Goal: Transaction & Acquisition: Purchase product/service

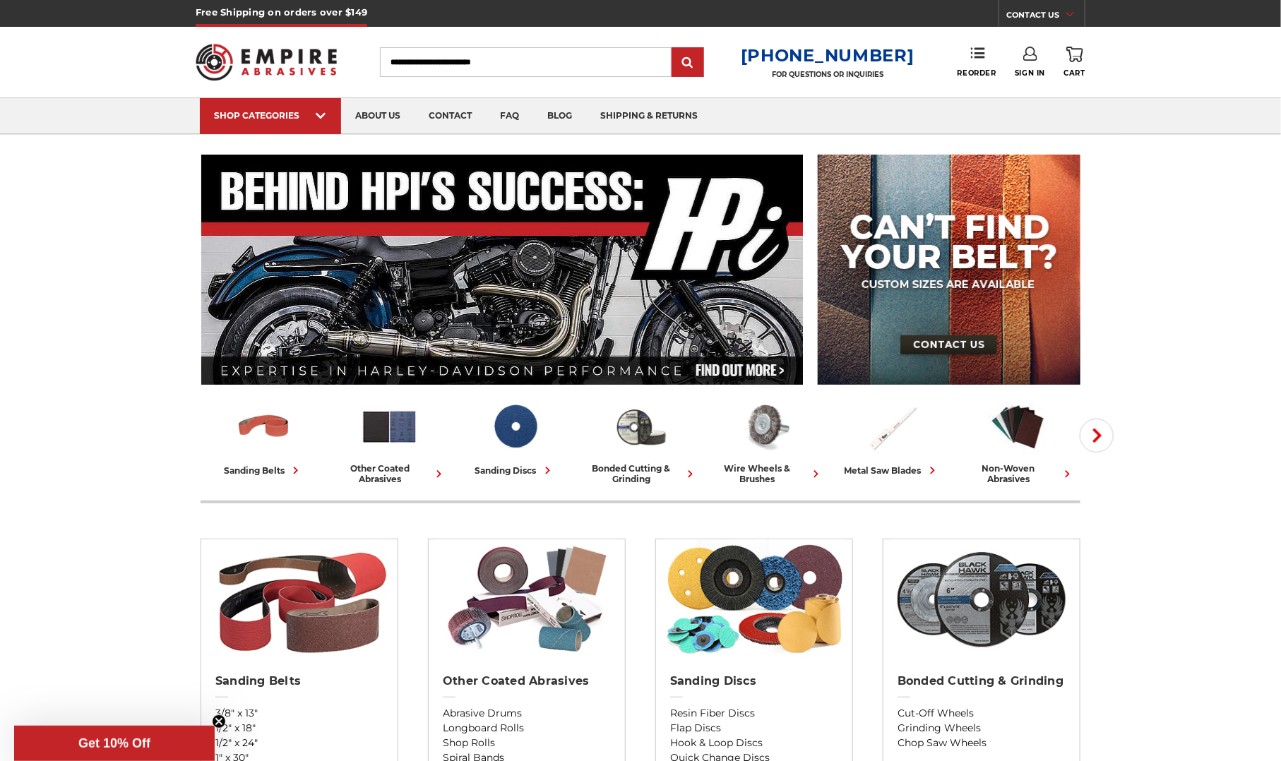
click at [1022, 62] on link "Sign In" at bounding box center [1029, 62] width 30 height 31
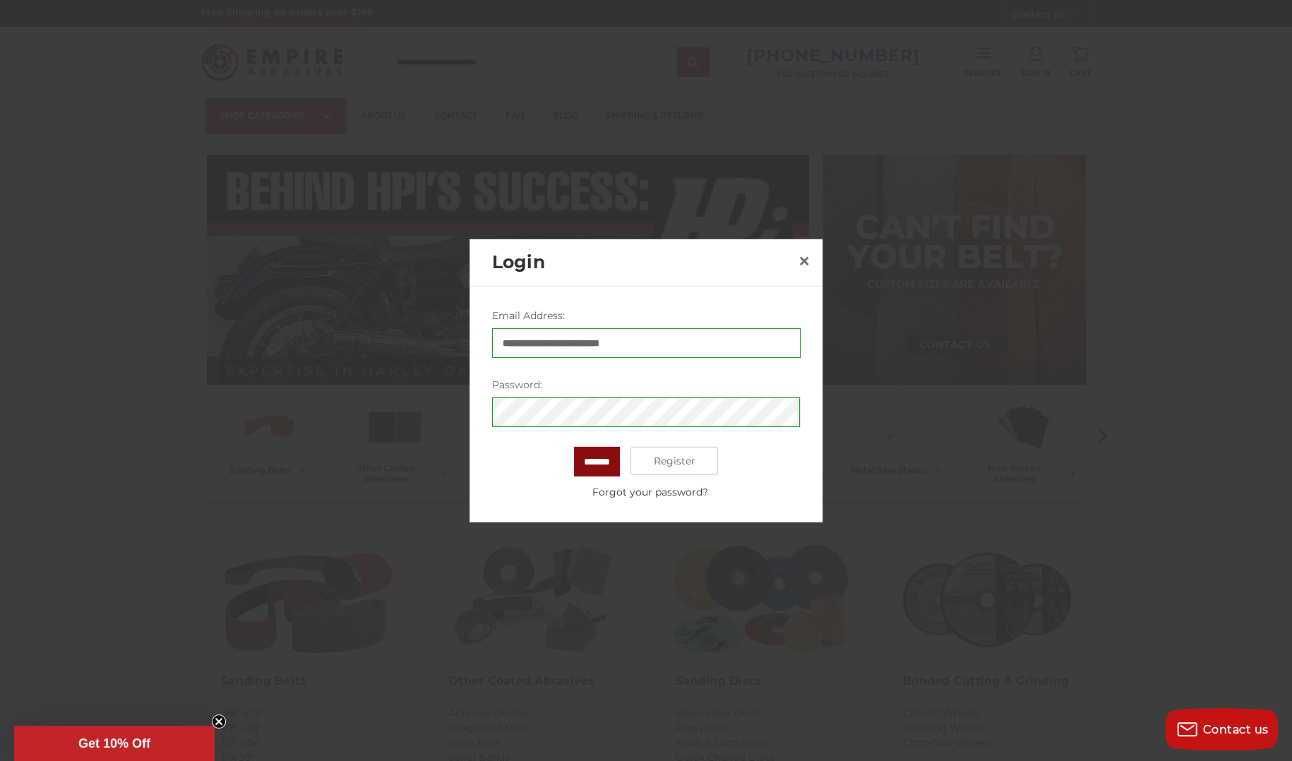
click at [601, 462] on input "*******" at bounding box center [597, 462] width 46 height 30
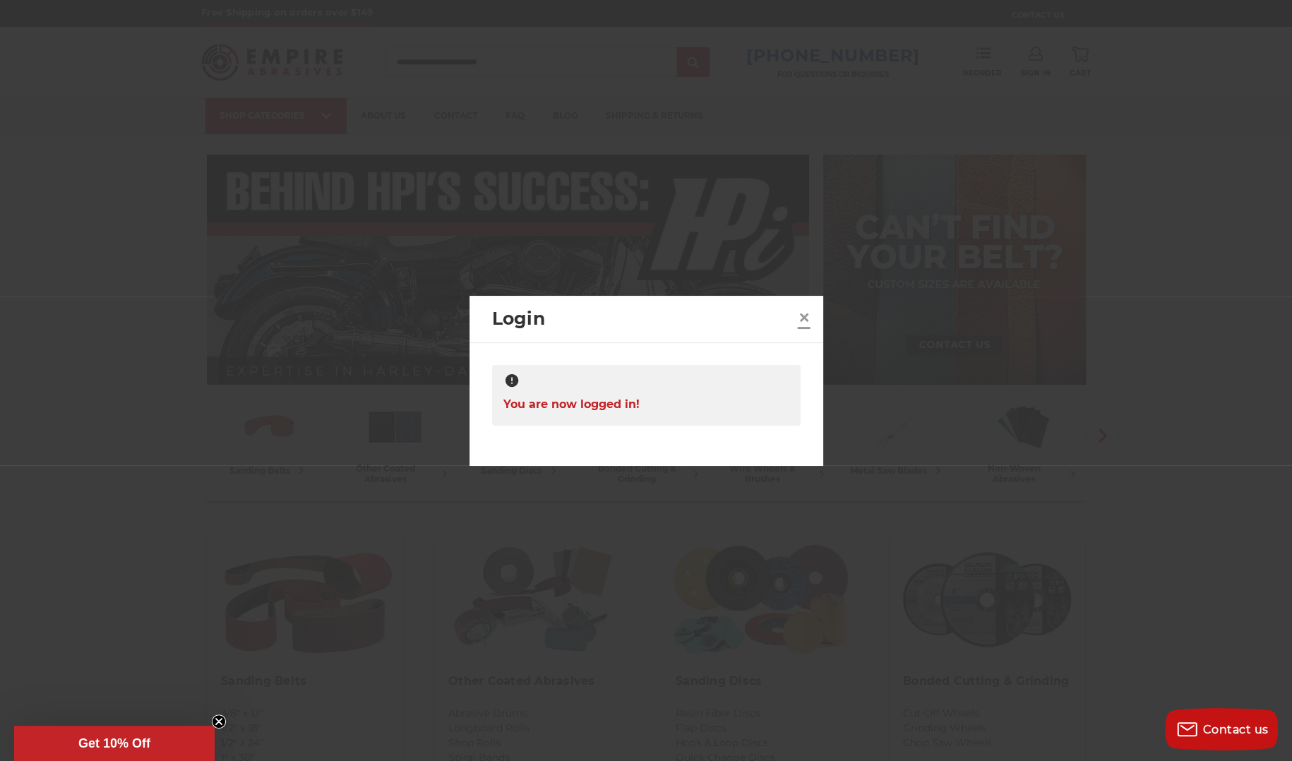
click at [805, 320] on span "×" at bounding box center [804, 318] width 13 height 28
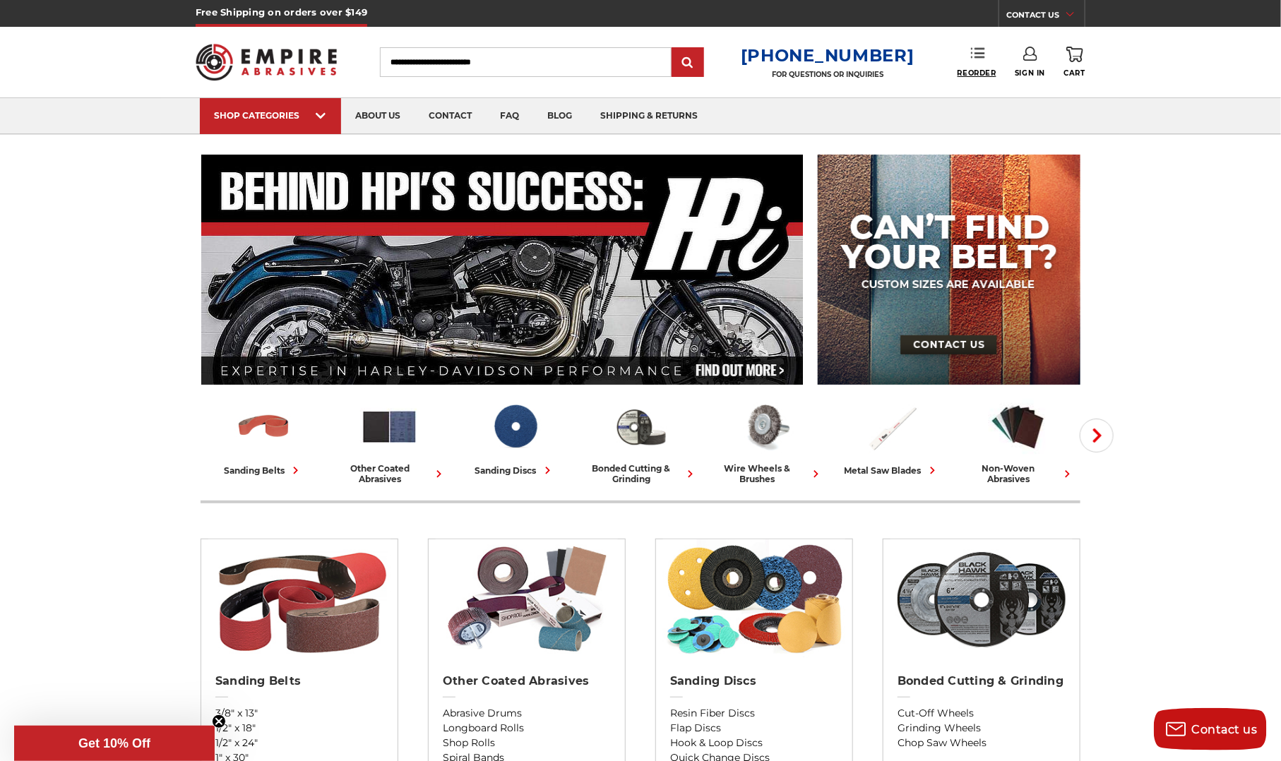
click at [985, 70] on span "Reorder" at bounding box center [976, 72] width 39 height 9
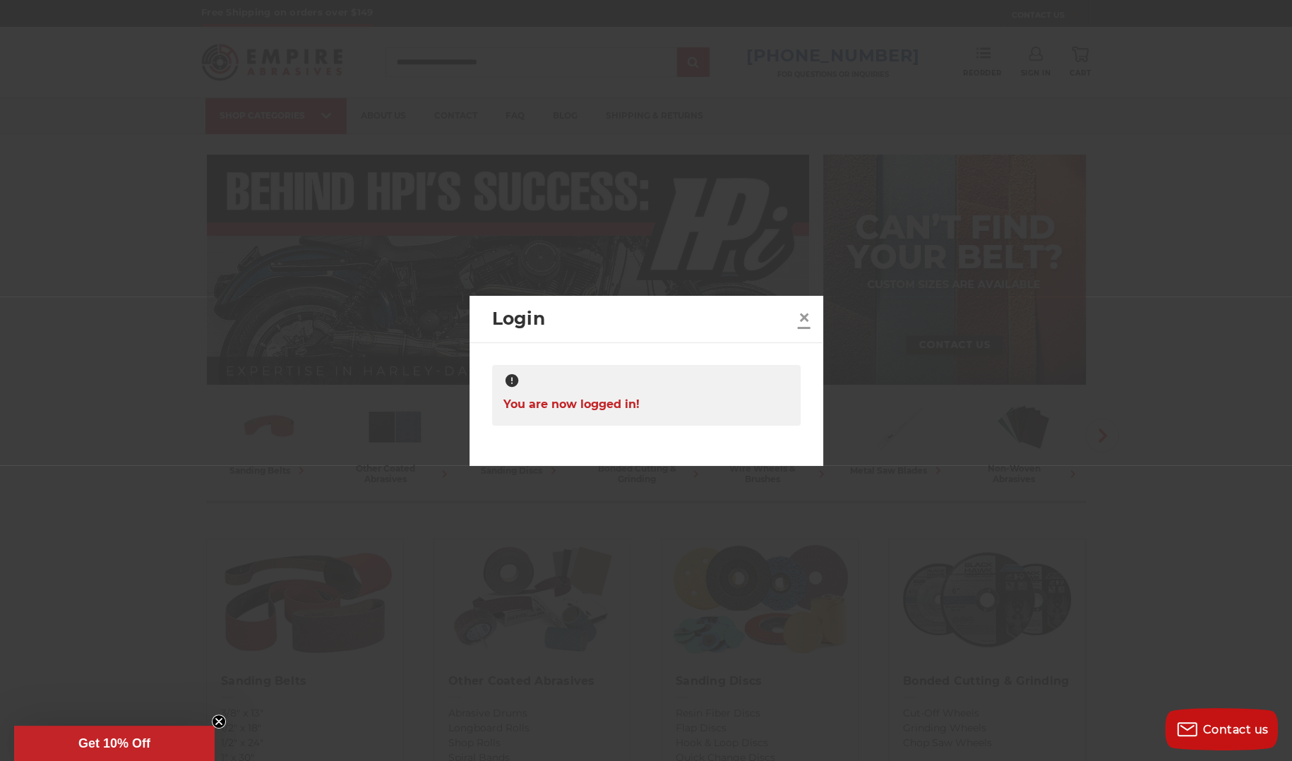
click at [802, 313] on span "×" at bounding box center [804, 318] width 13 height 28
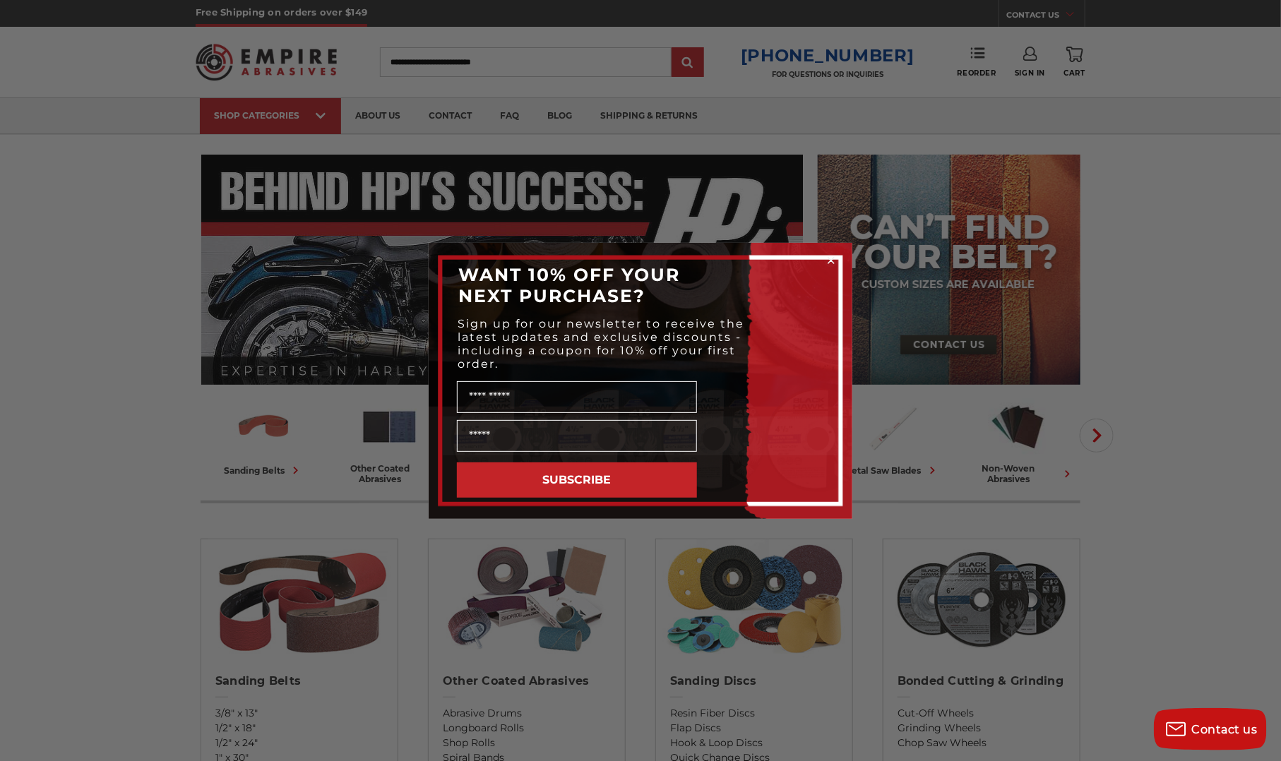
click at [834, 264] on circle "Close dialog" at bounding box center [831, 259] width 13 height 13
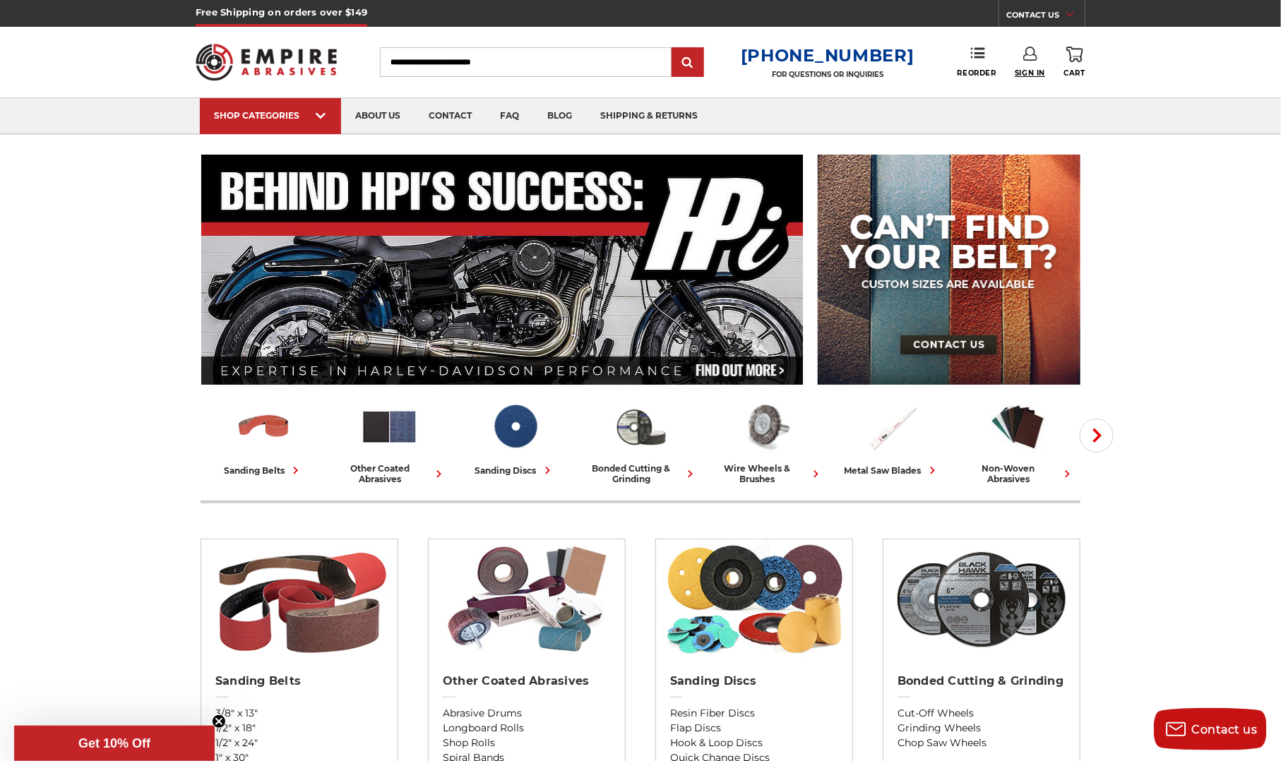
click at [1024, 73] on span "Sign In" at bounding box center [1029, 72] width 30 height 9
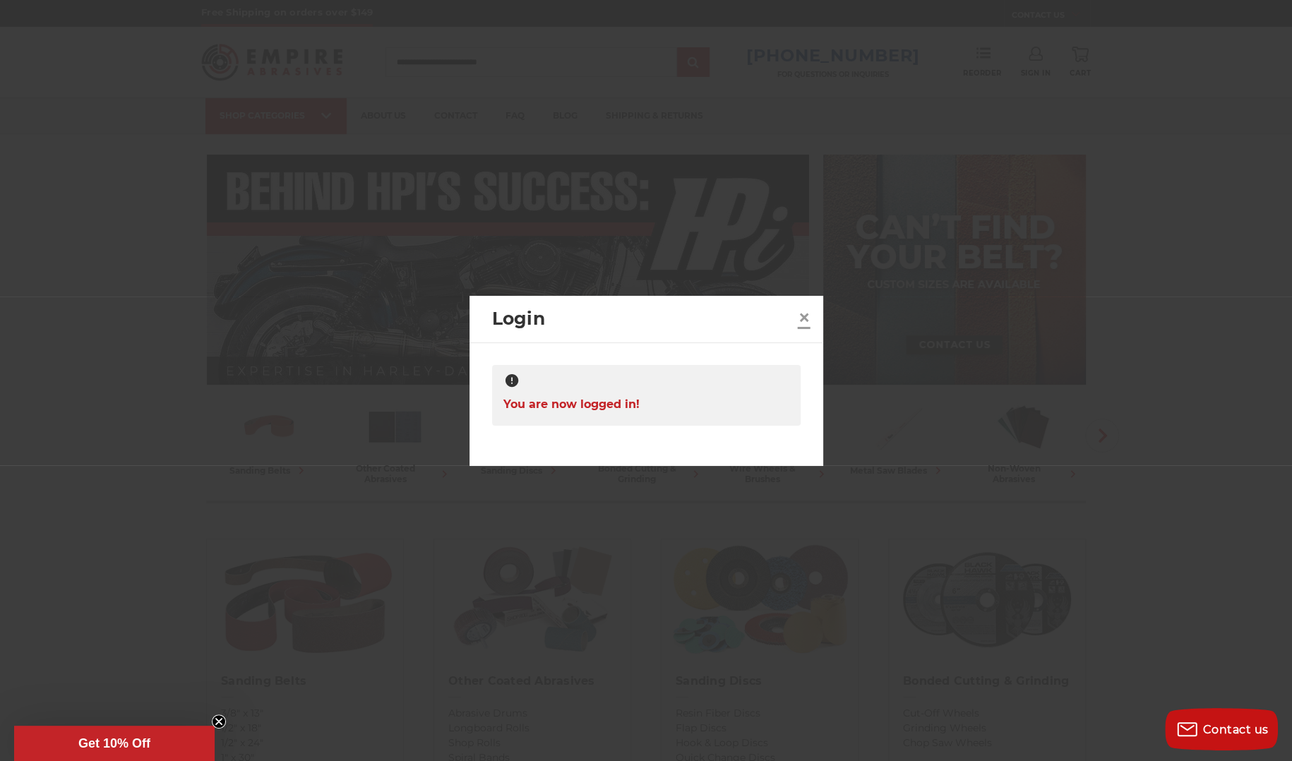
click at [805, 309] on span "×" at bounding box center [804, 318] width 13 height 28
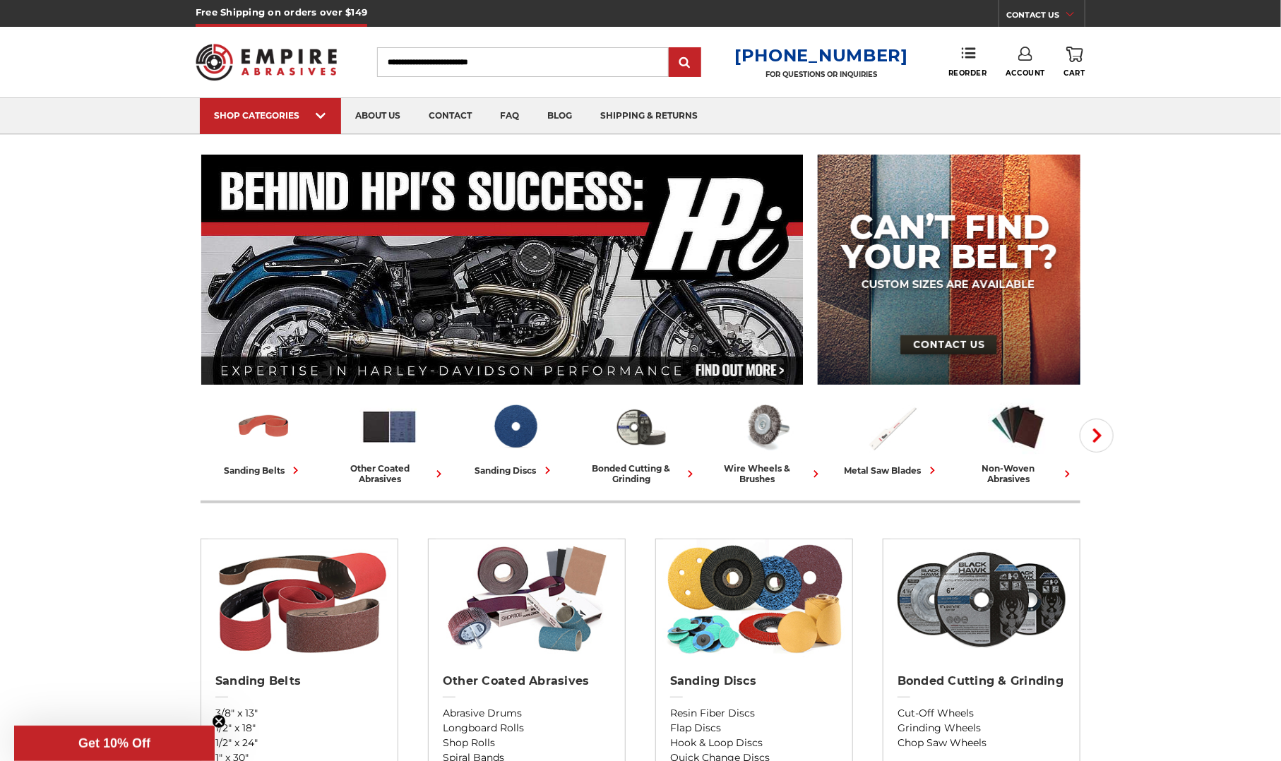
click at [987, 58] on div "Reorder" at bounding box center [976, 62] width 57 height 31
click at [971, 61] on link "Reorder" at bounding box center [967, 62] width 39 height 30
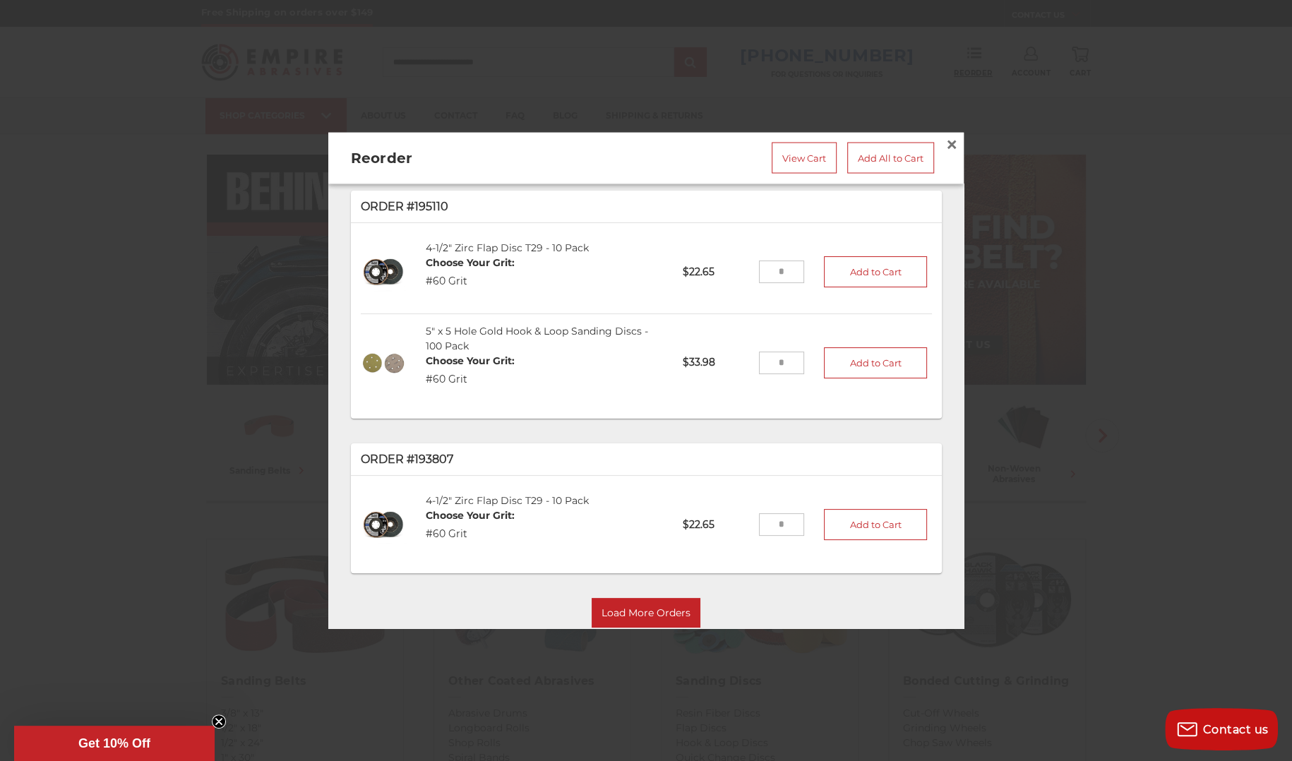
scroll to position [200, 0]
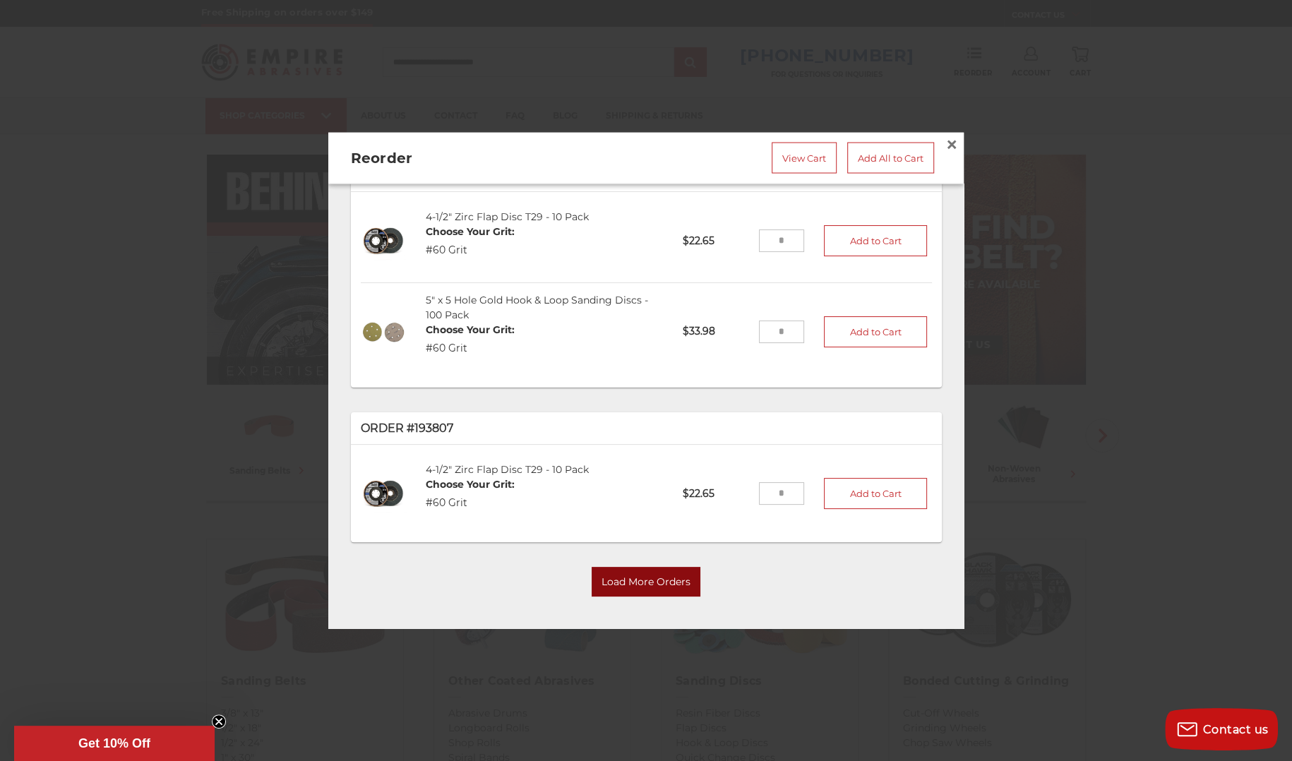
click at [628, 568] on button "Load More Orders" at bounding box center [646, 583] width 109 height 30
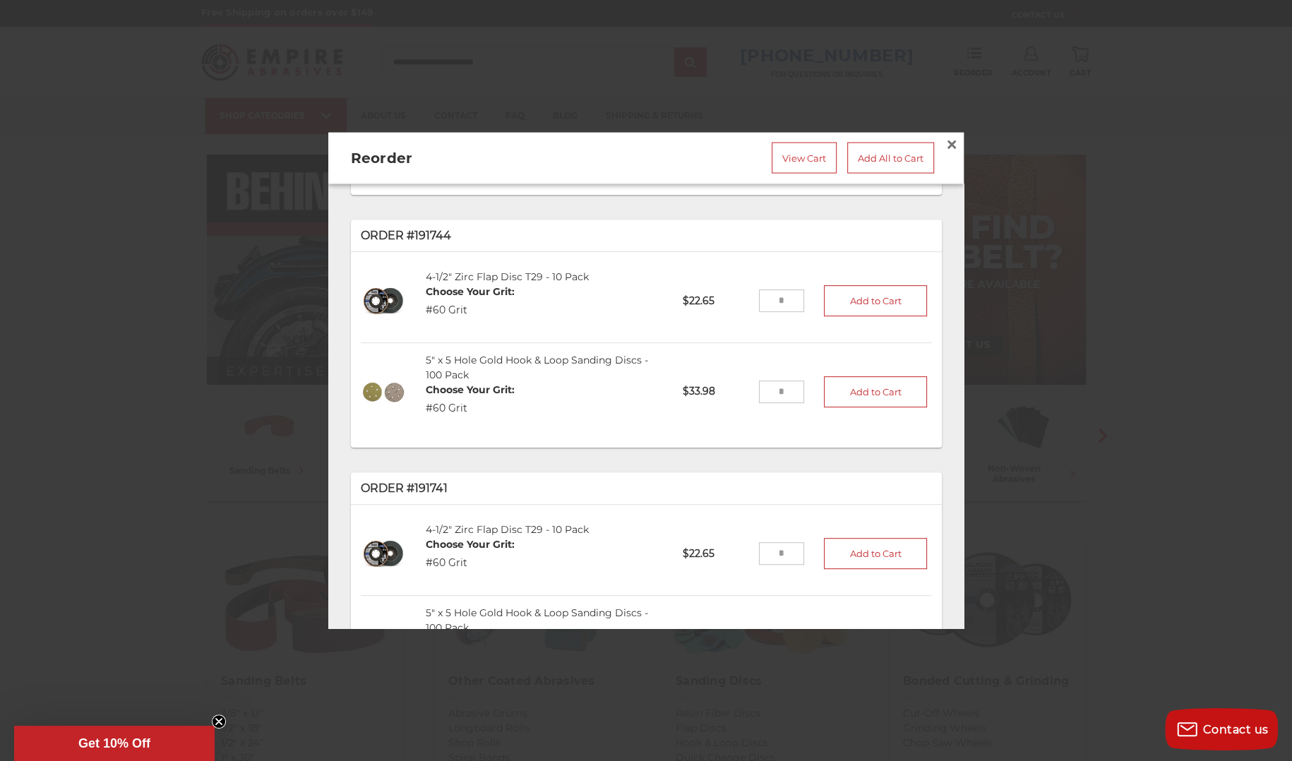
scroll to position [666, 0]
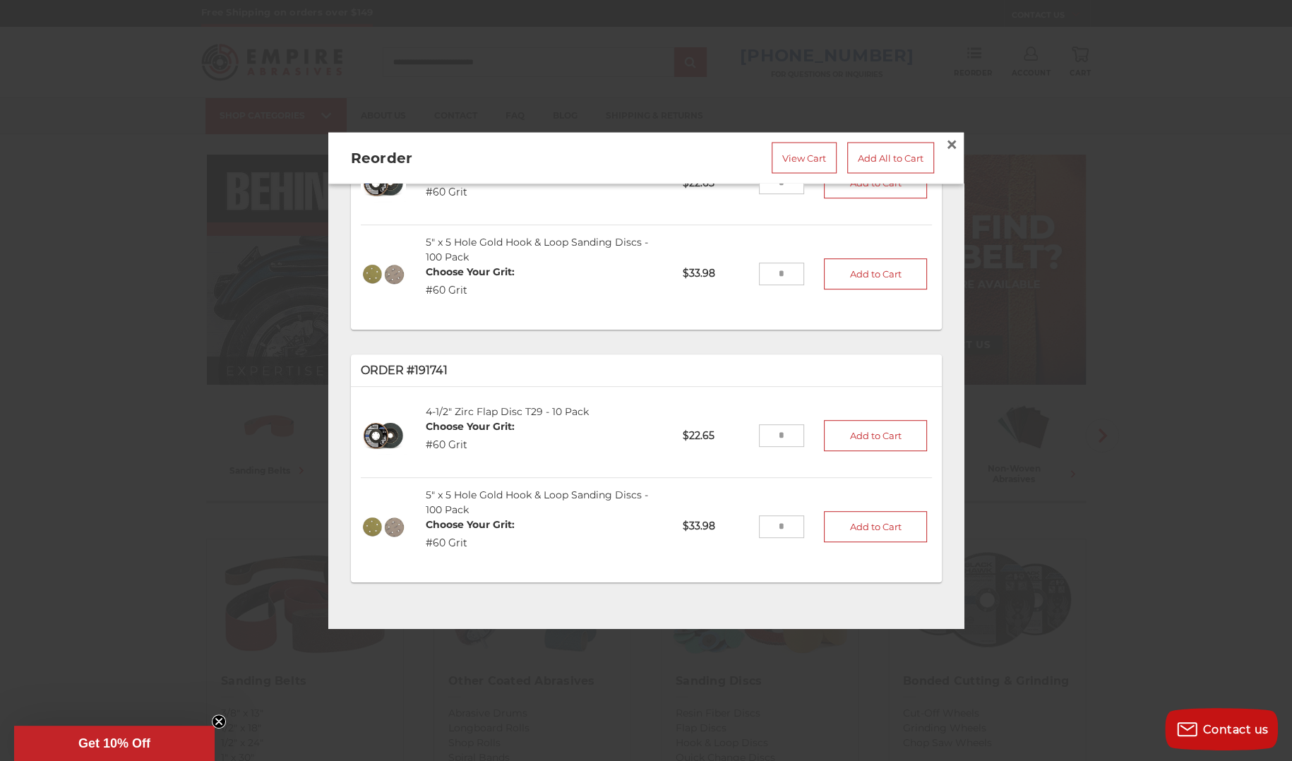
drag, startPoint x: 770, startPoint y: 515, endPoint x: 762, endPoint y: 521, distance: 10.2
click at [762, 521] on input "tel" at bounding box center [782, 526] width 46 height 23
click at [767, 436] on input "tel" at bounding box center [782, 436] width 46 height 23
drag, startPoint x: 777, startPoint y: 431, endPoint x: 731, endPoint y: 434, distance: 46.0
click at [731, 434] on li "4-1/2" Zirc Flap Disc T29 - 10 Pack Choose Your Grit: #60 Grit 459060-10 $22.65…" at bounding box center [646, 436] width 571 height 83
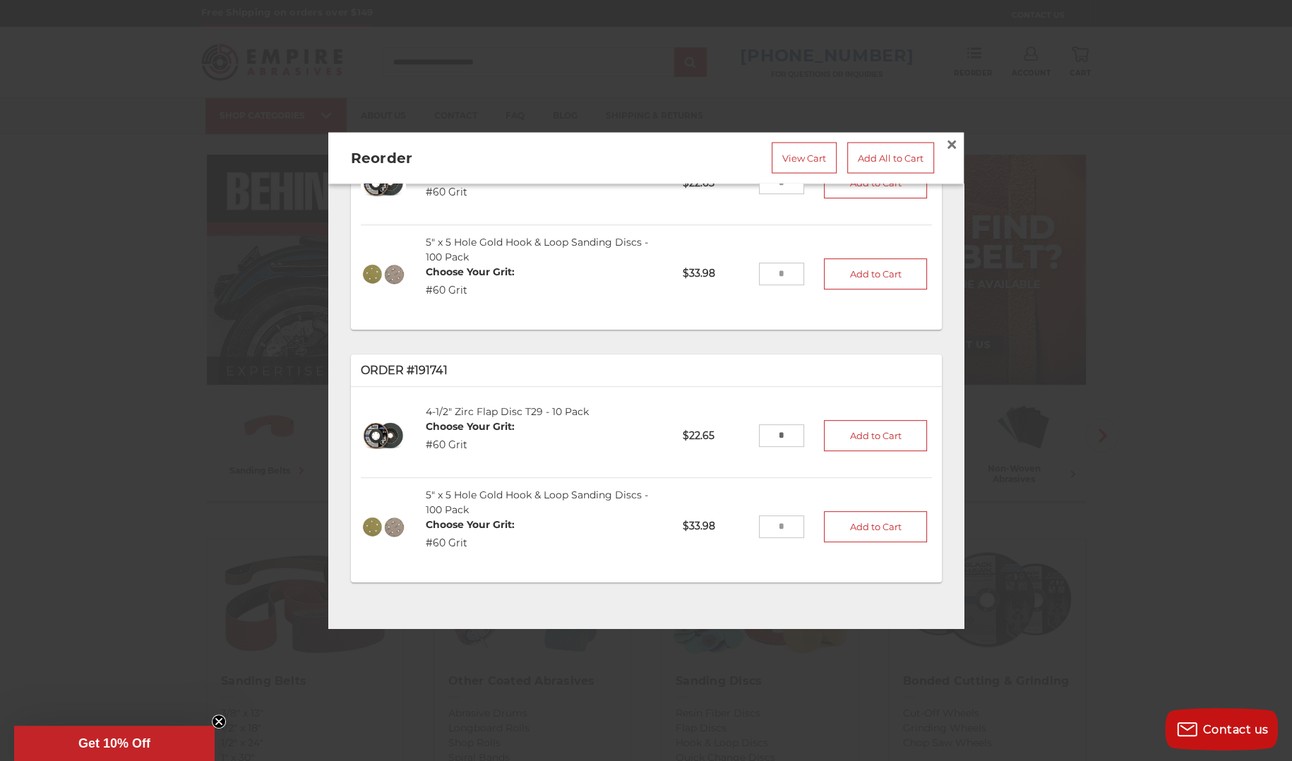
type input "*"
click at [764, 520] on input "tel" at bounding box center [782, 526] width 46 height 23
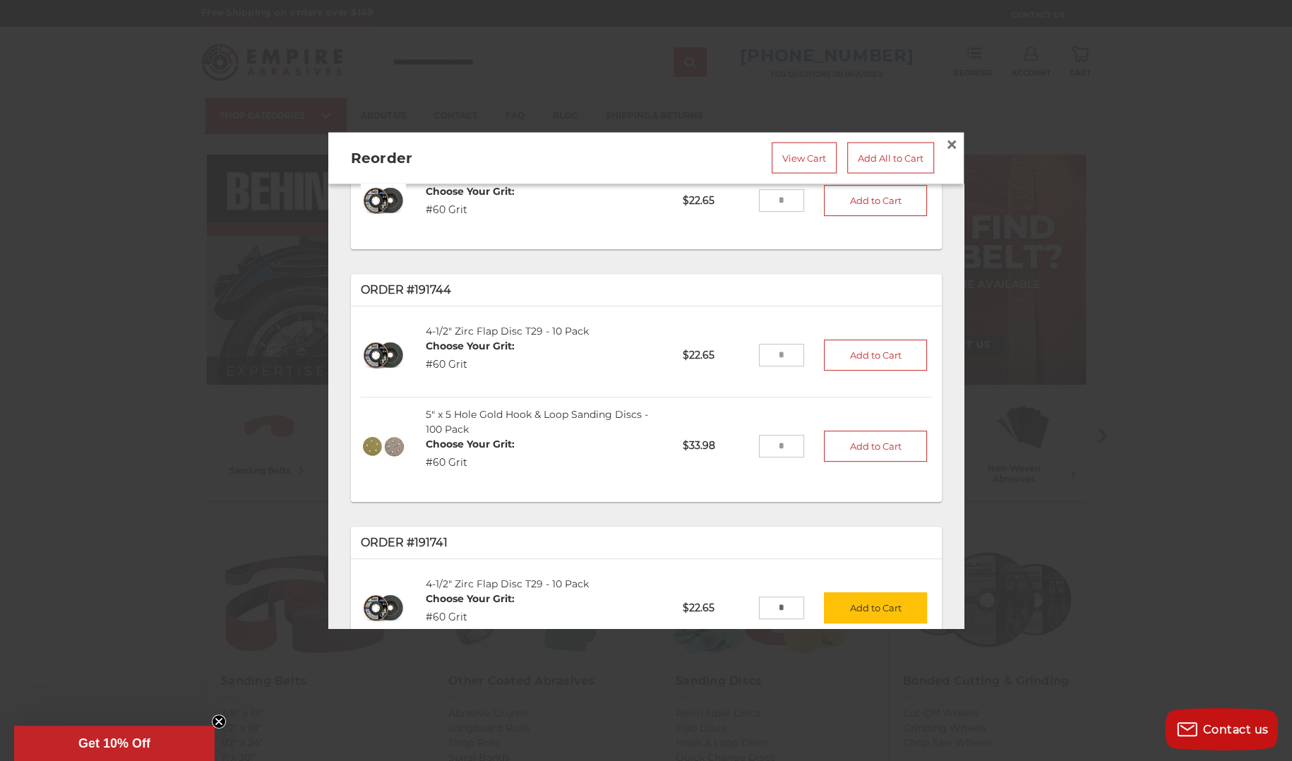
scroll to position [635, 0]
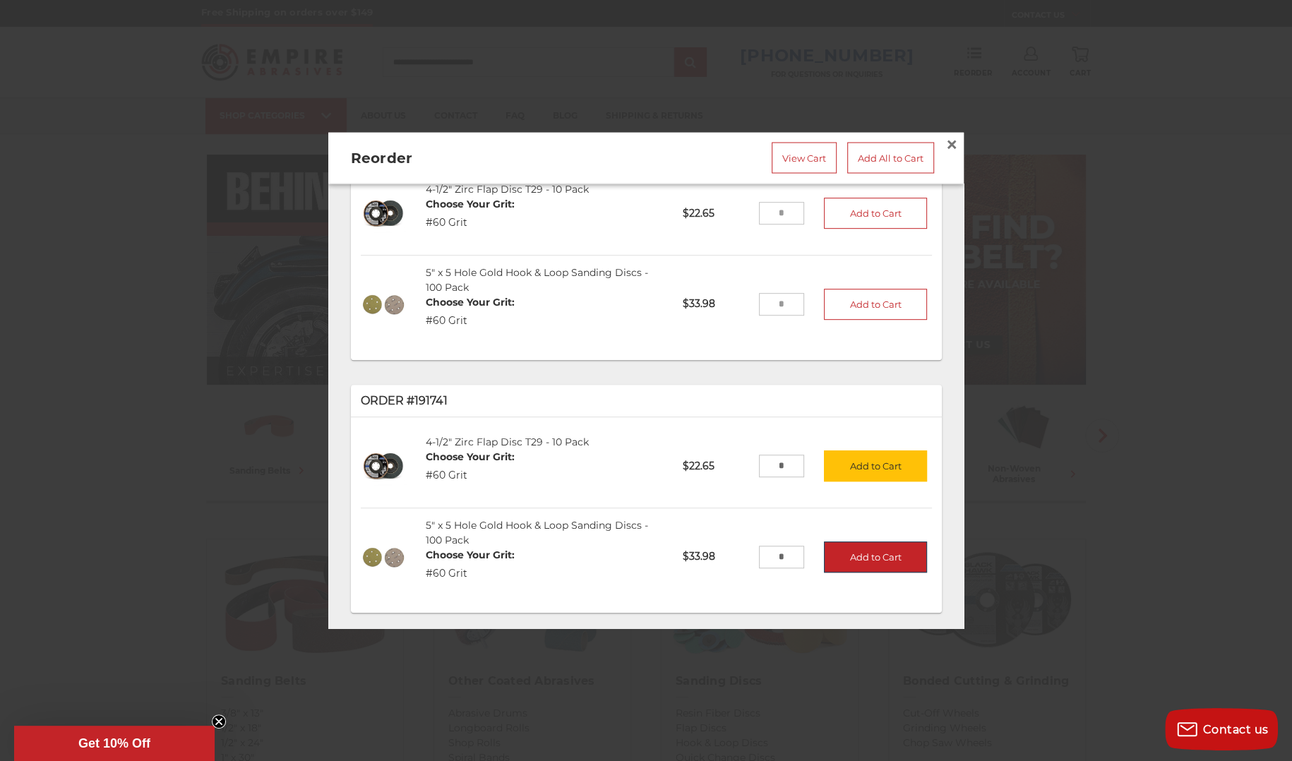
type input "*"
click at [874, 548] on button "Add to Cart" at bounding box center [875, 556] width 103 height 31
click at [856, 457] on button "Add to Cart" at bounding box center [875, 466] width 103 height 31
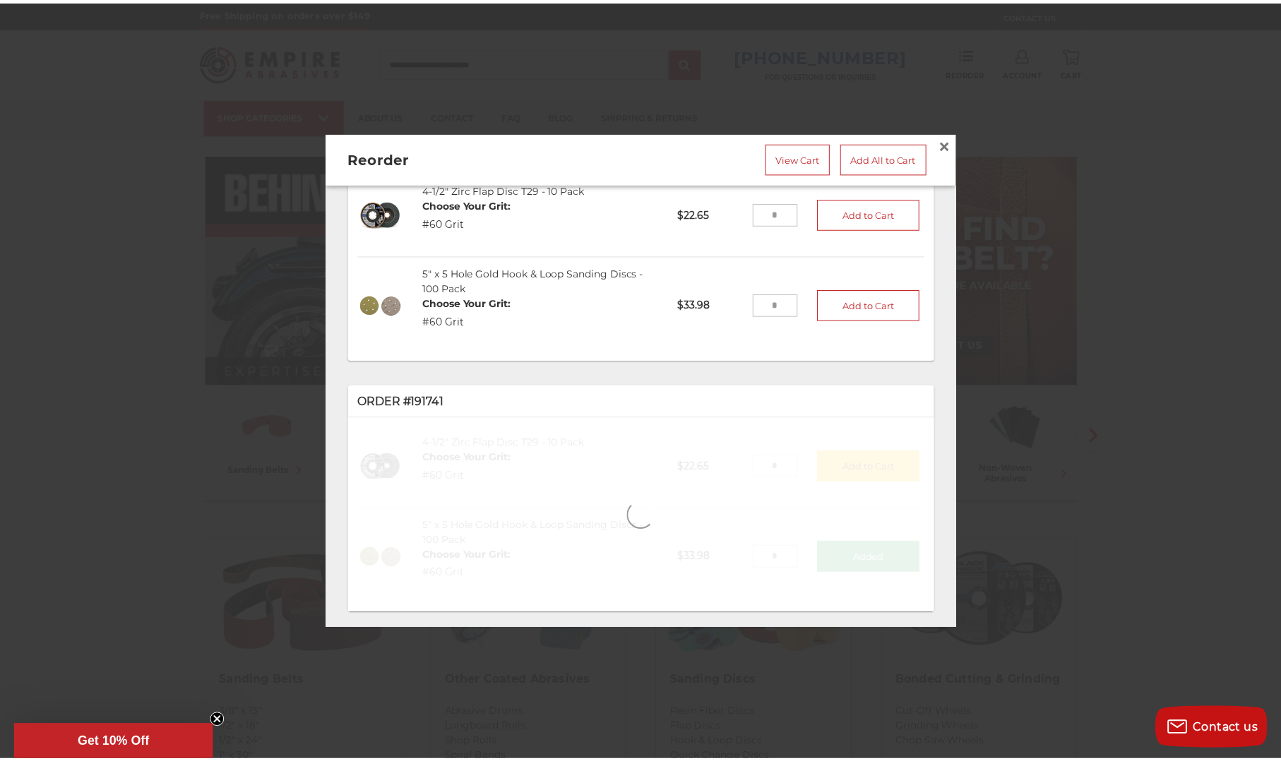
scroll to position [565, 0]
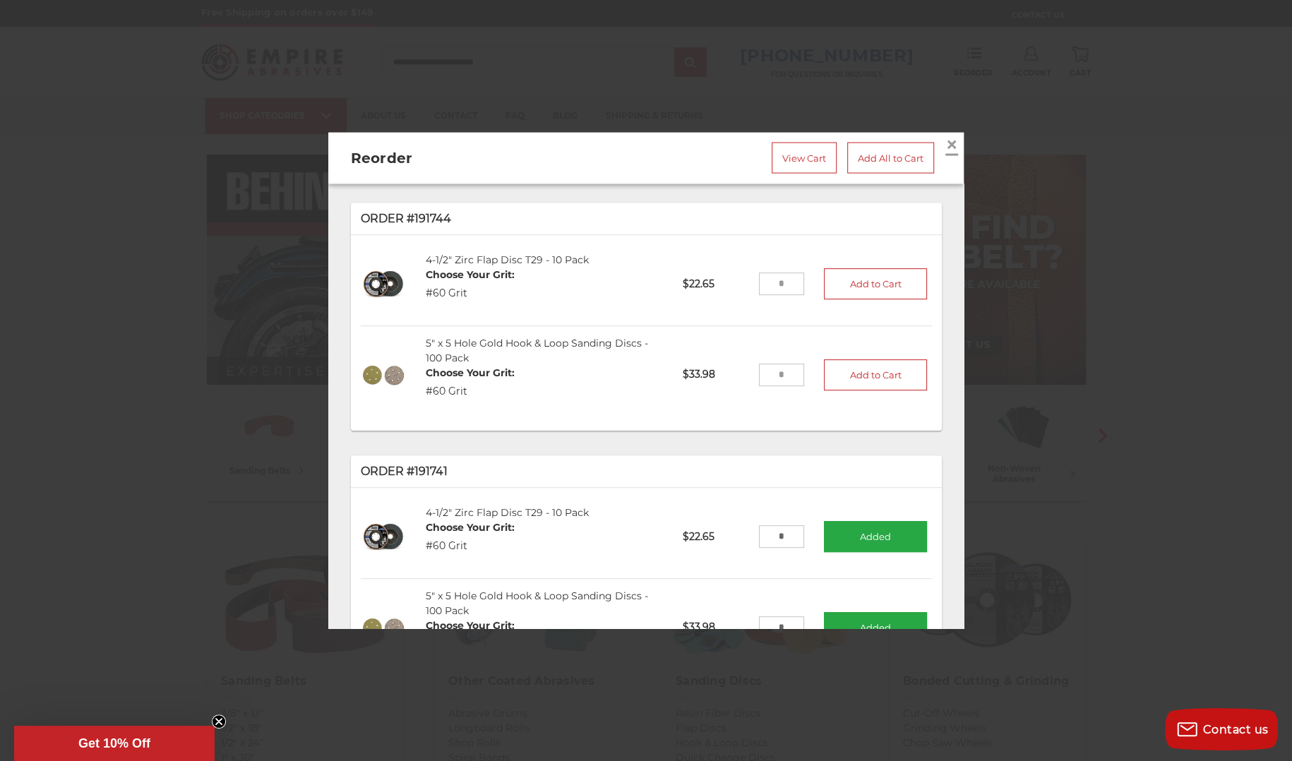
click at [945, 144] on span "×" at bounding box center [951, 145] width 13 height 28
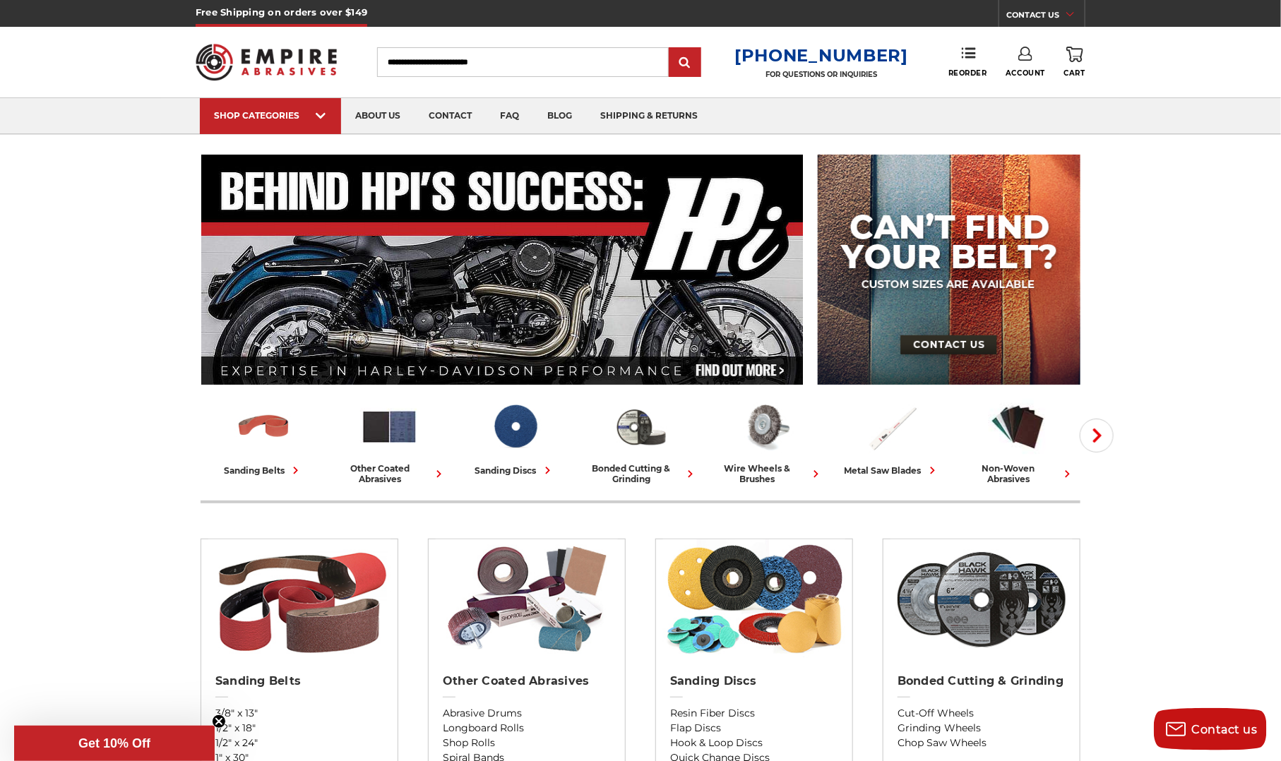
click at [1072, 56] on use at bounding box center [1074, 55] width 17 height 16
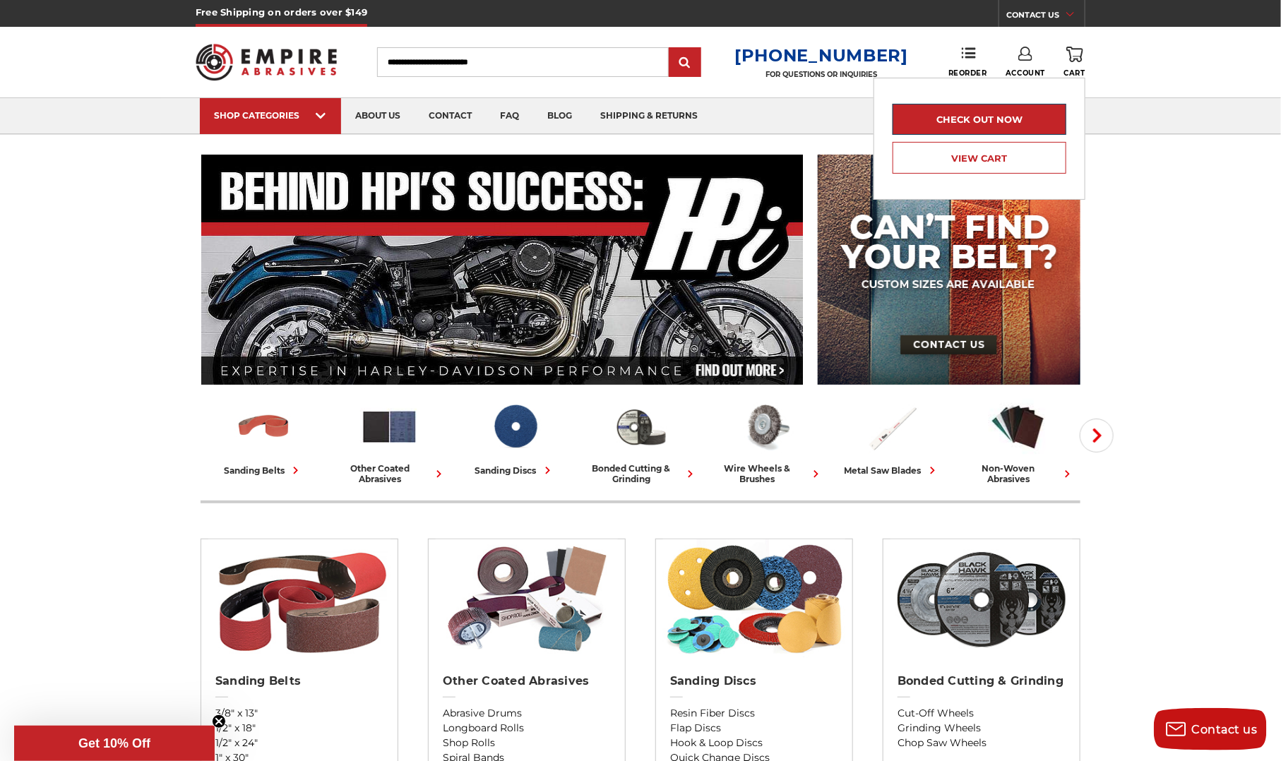
click at [973, 126] on link "Check out now" at bounding box center [979, 119] width 174 height 31
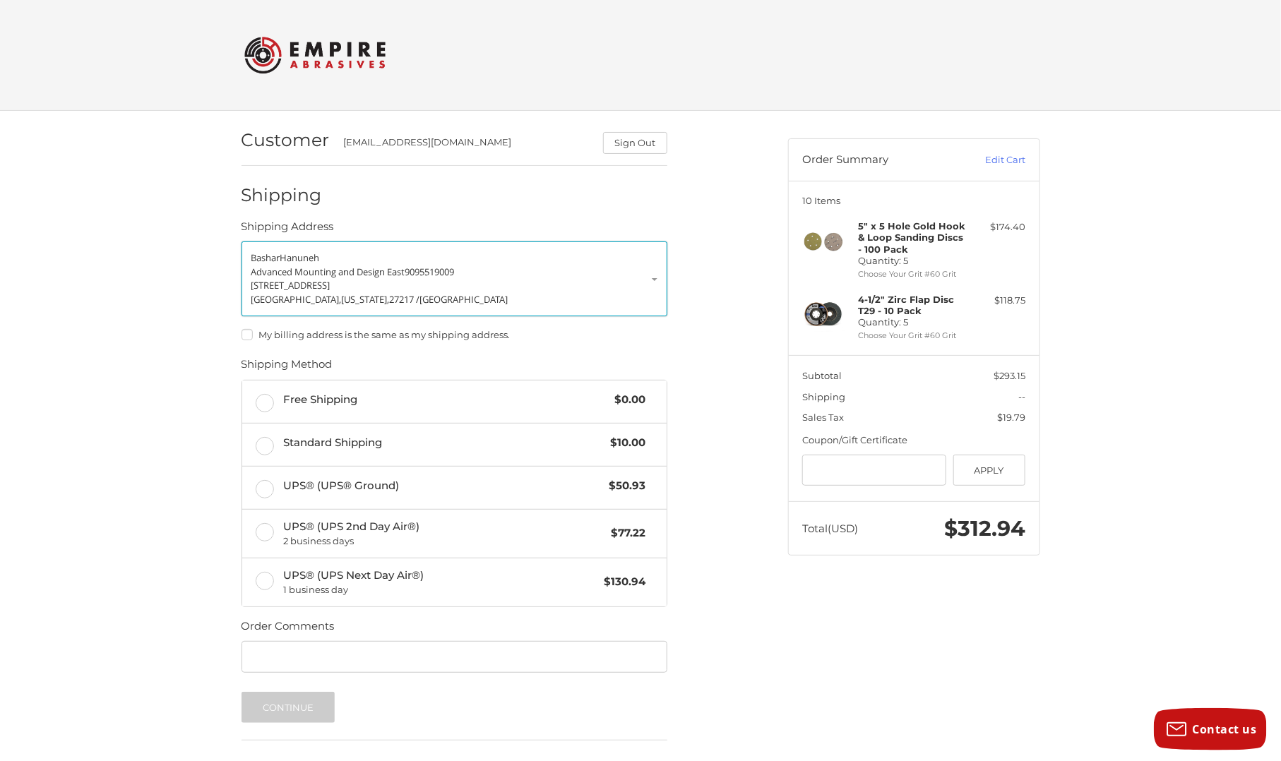
click at [294, 296] on span "Burlington," at bounding box center [296, 299] width 90 height 13
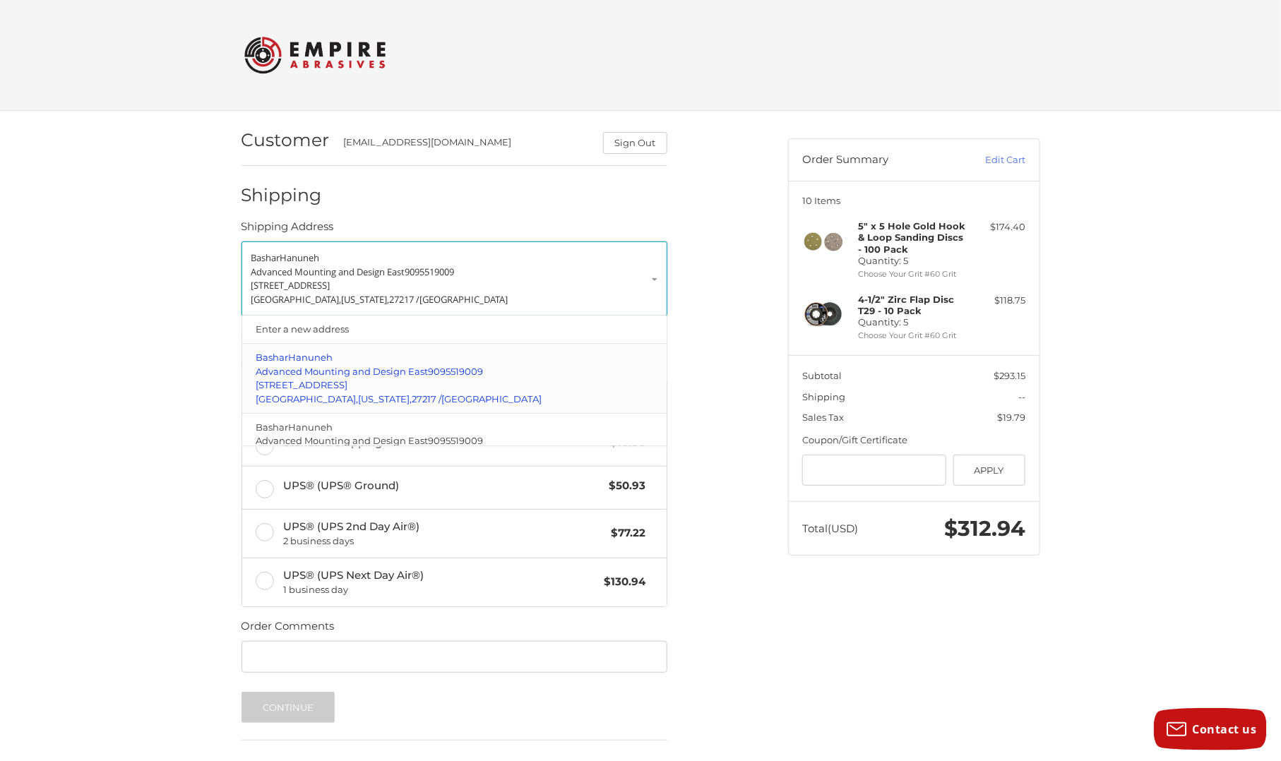
scroll to position [48, 0]
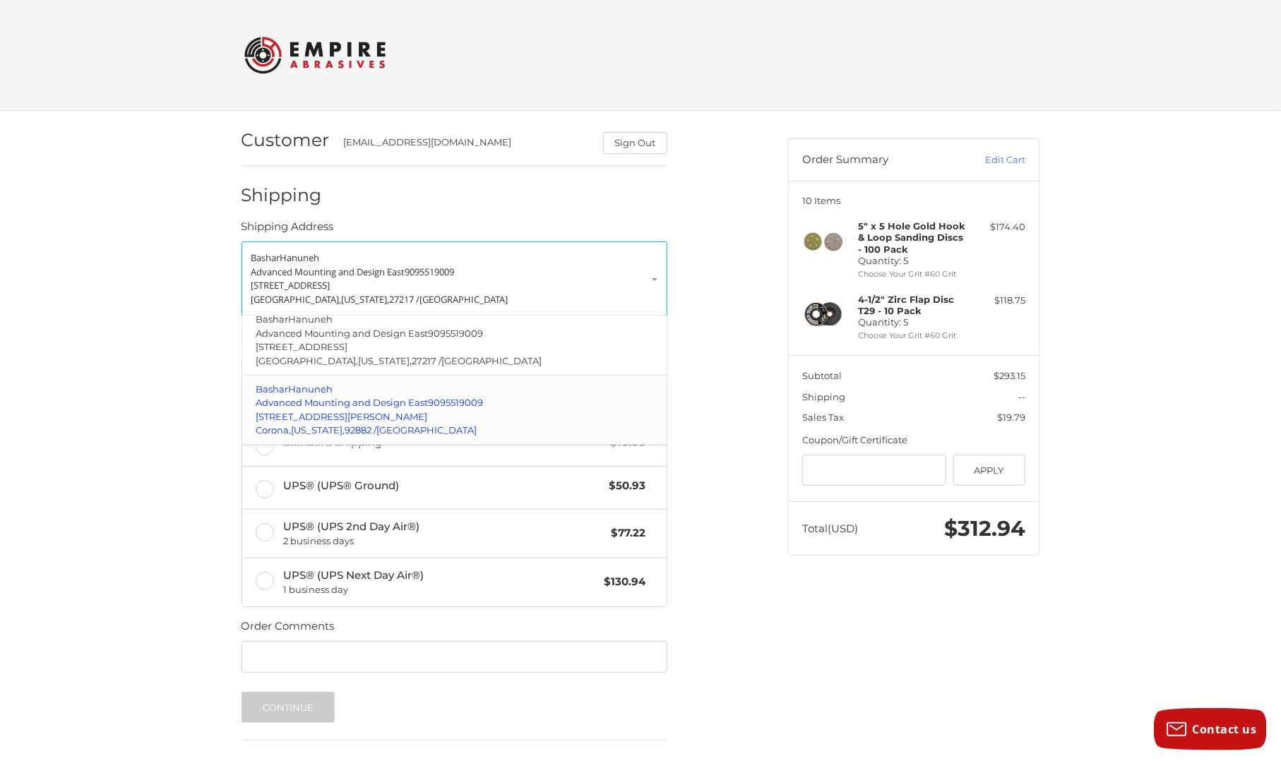
click at [307, 397] on p "Advanced Mounting and Design East 9095519009" at bounding box center [454, 404] width 397 height 14
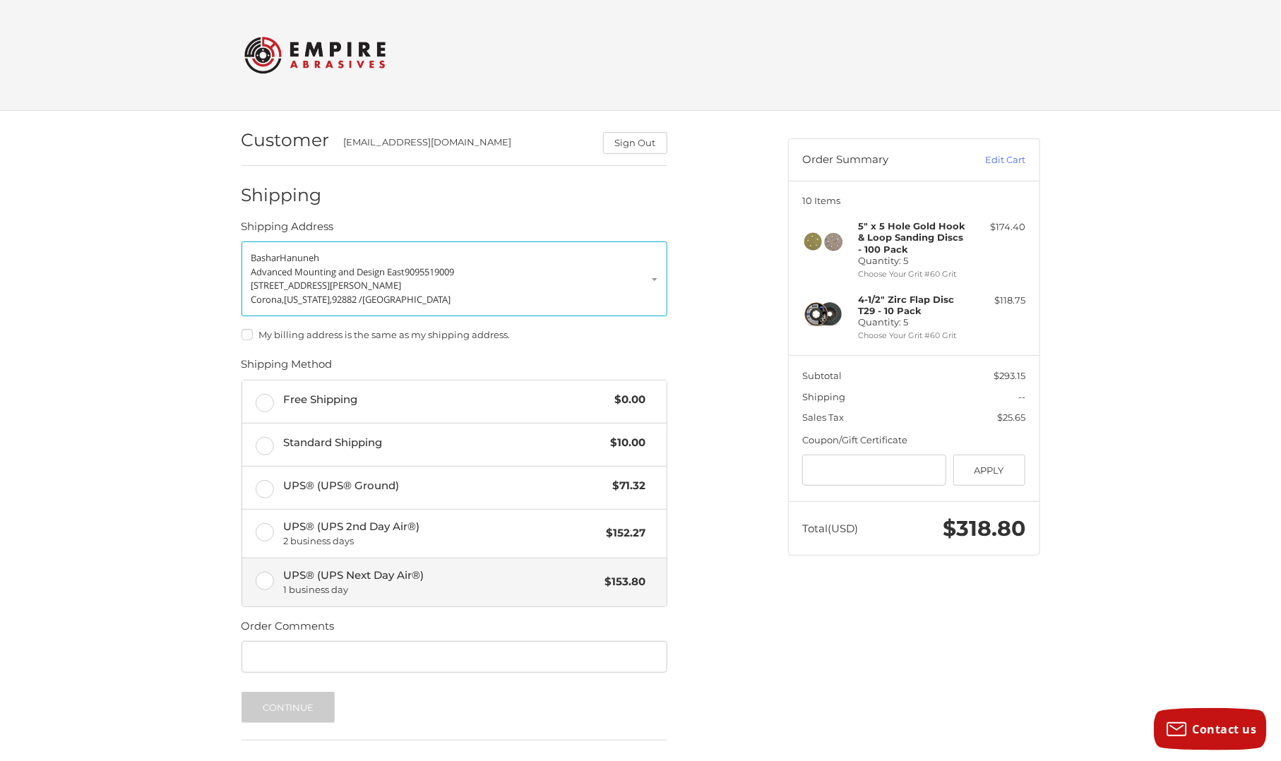
scroll to position [70, 0]
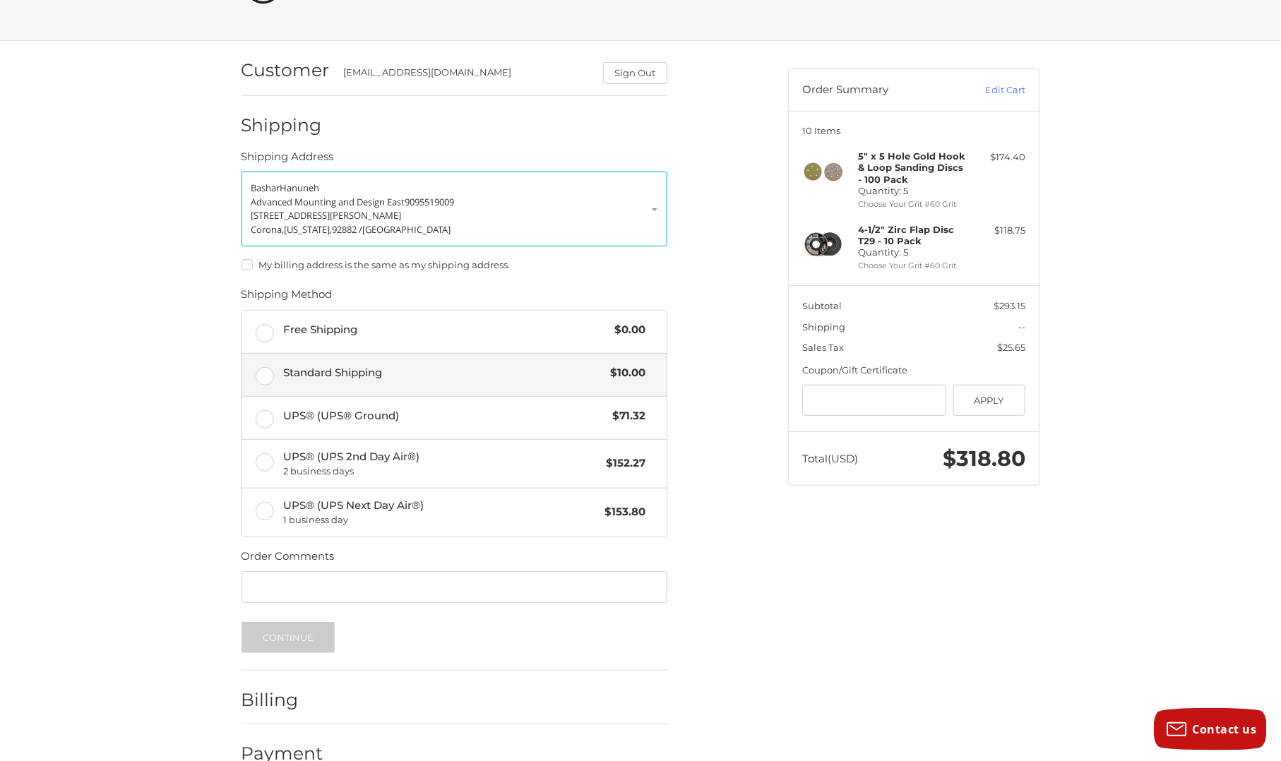
click at [260, 379] on label "Standard Shipping $10.00" at bounding box center [454, 375] width 424 height 42
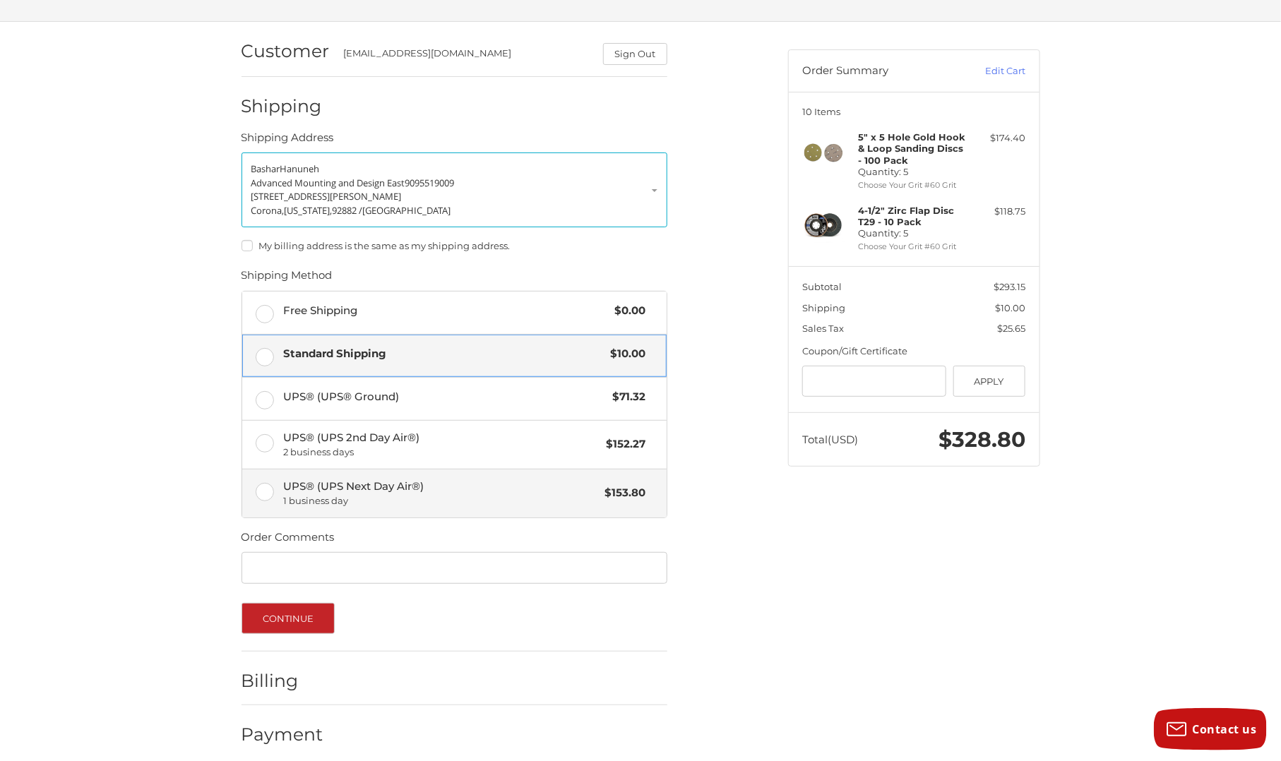
scroll to position [99, 0]
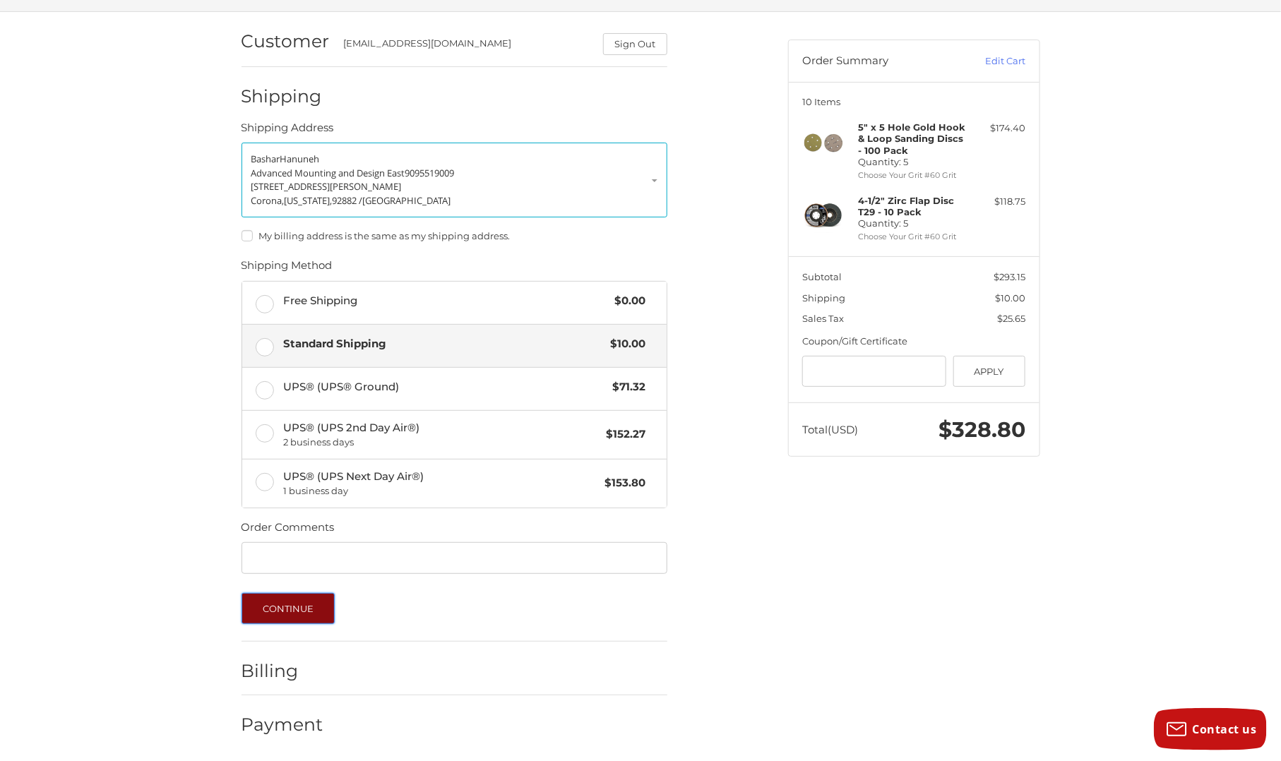
click at [268, 603] on button "Continue" at bounding box center [288, 608] width 94 height 31
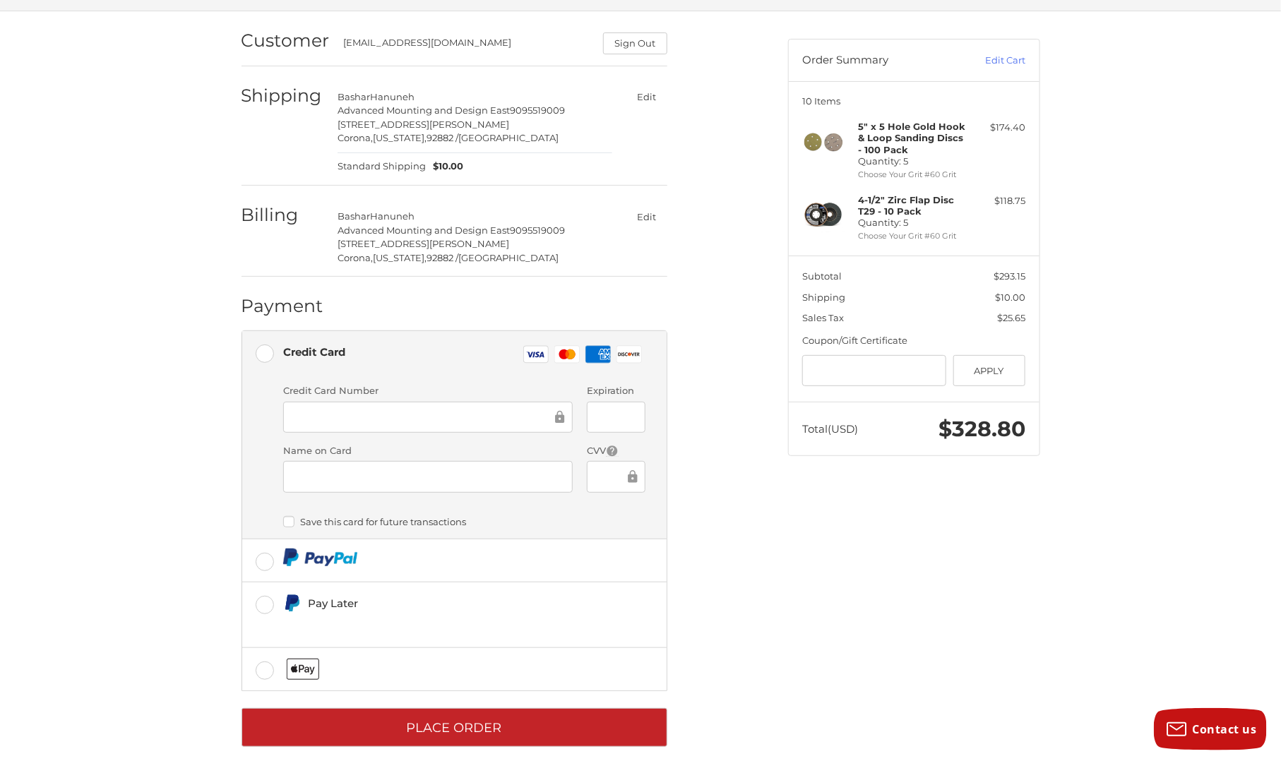
scroll to position [116, 0]
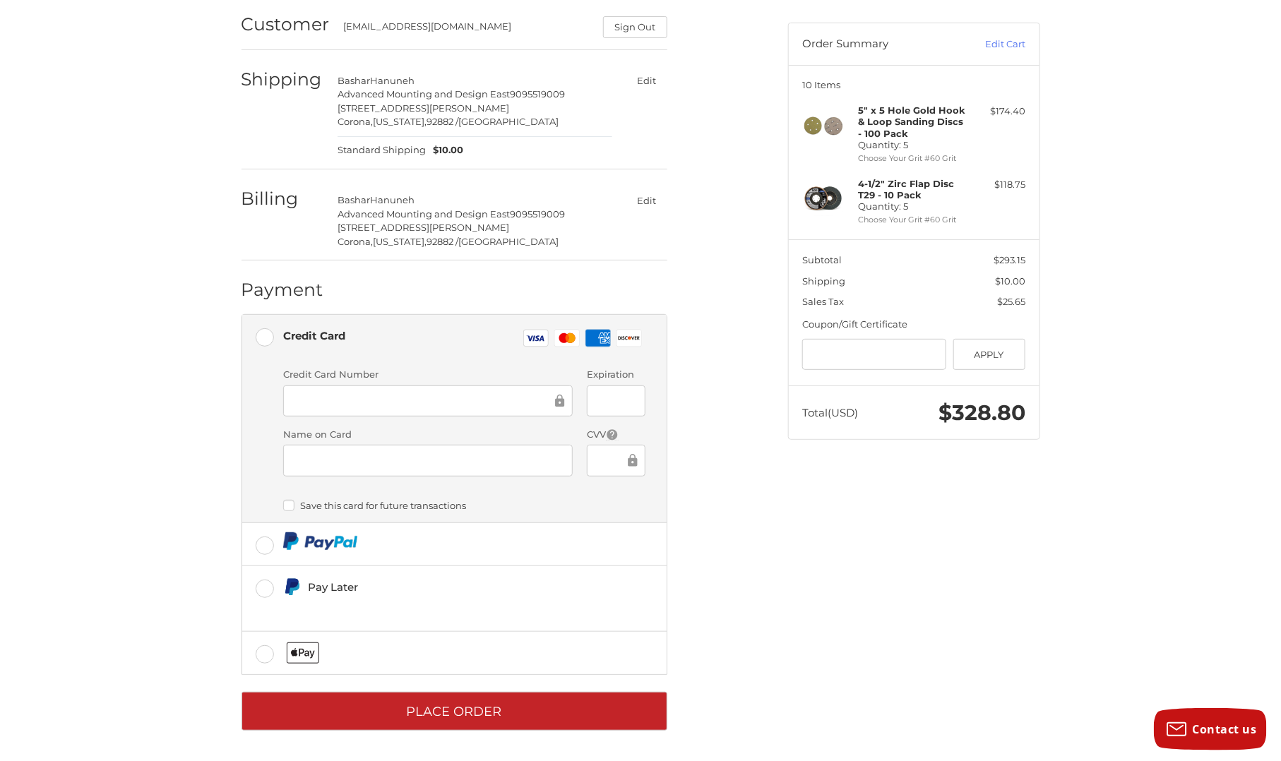
click at [486, 409] on div at bounding box center [427, 401] width 289 height 32
click at [594, 400] on div at bounding box center [616, 401] width 59 height 32
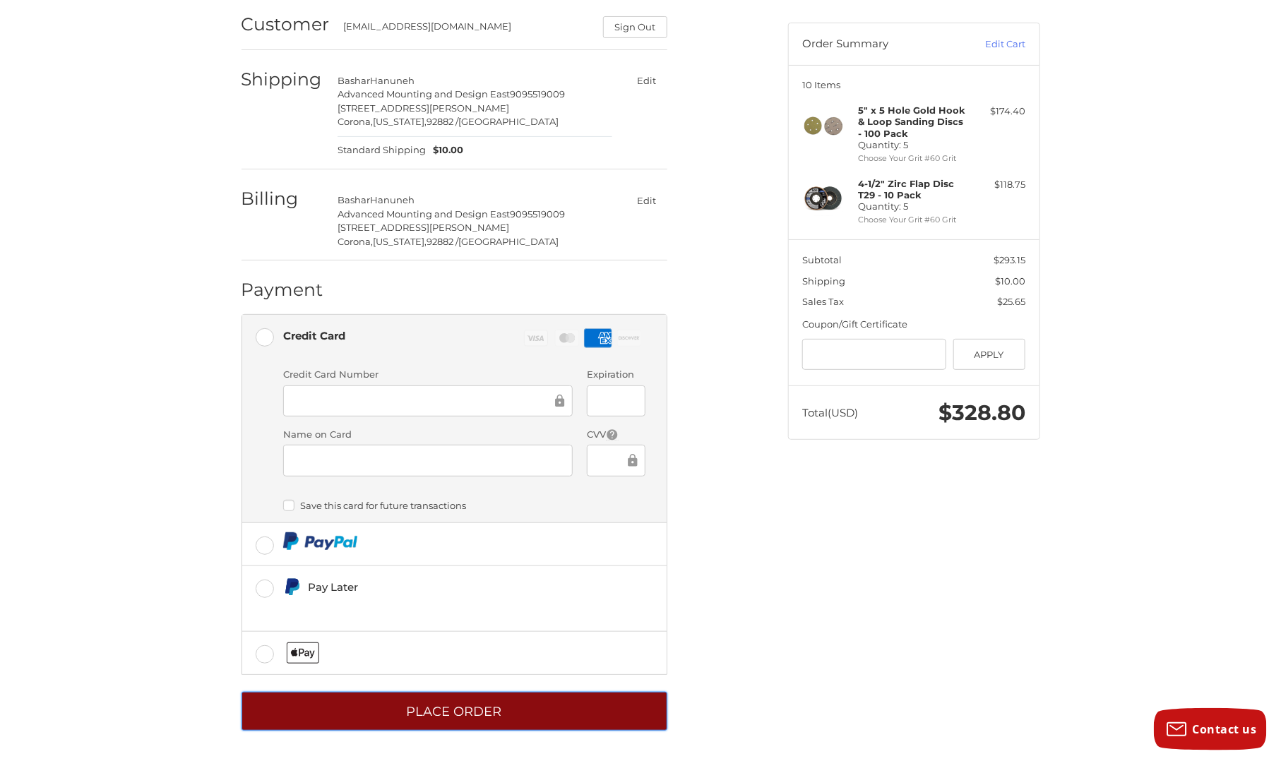
click at [488, 709] on button "Place Order" at bounding box center [454, 711] width 426 height 39
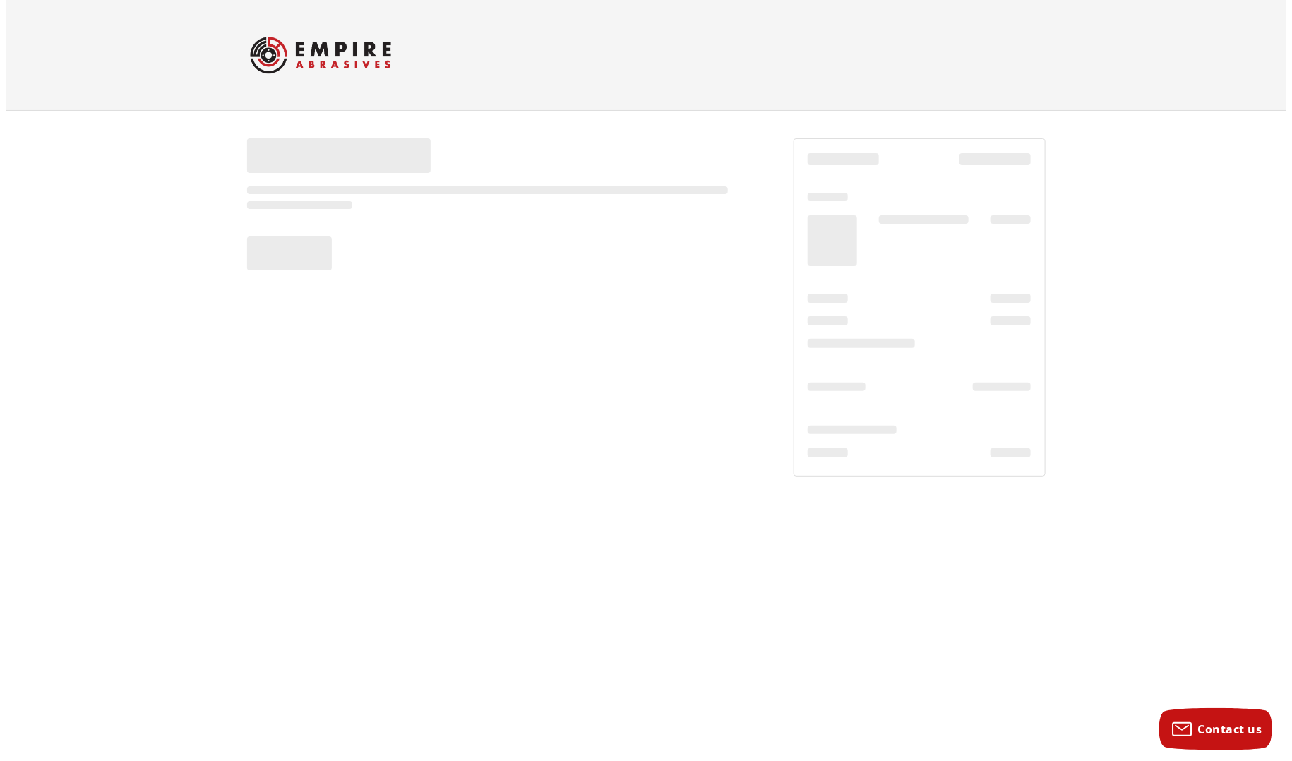
scroll to position [0, 0]
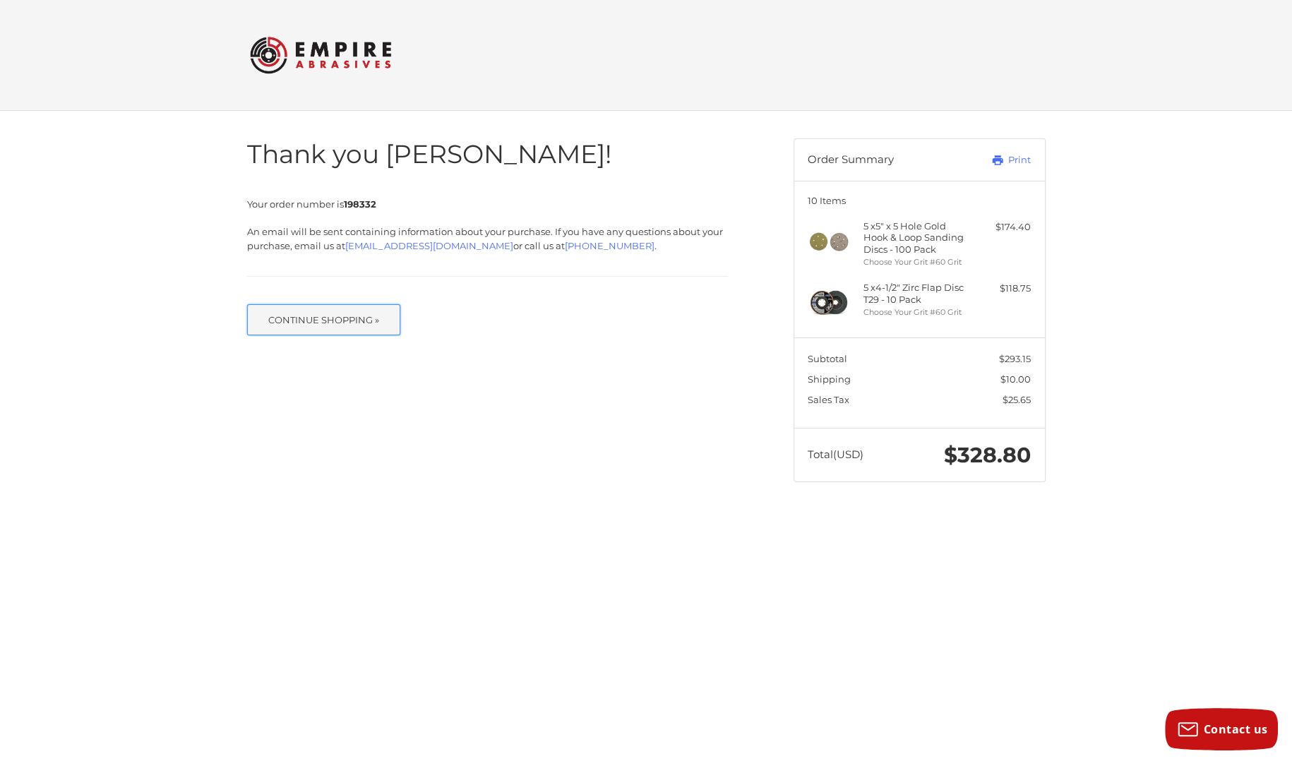
click at [284, 331] on button "Continue Shopping »" at bounding box center [324, 319] width 154 height 31
